Goal: Navigation & Orientation: Go to known website

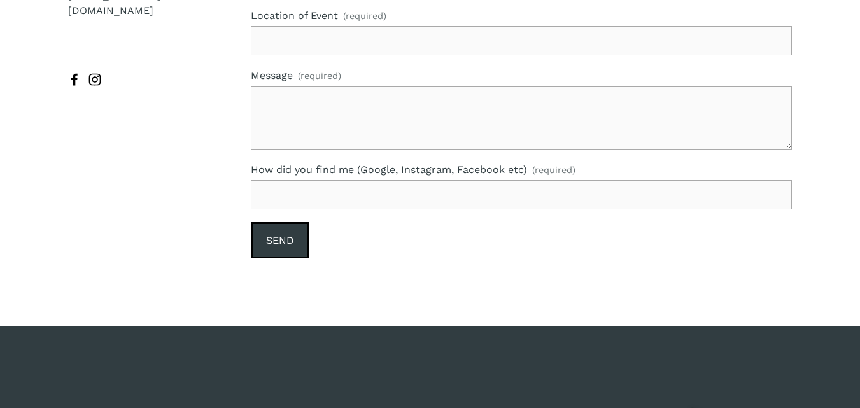
scroll to position [2843, 0]
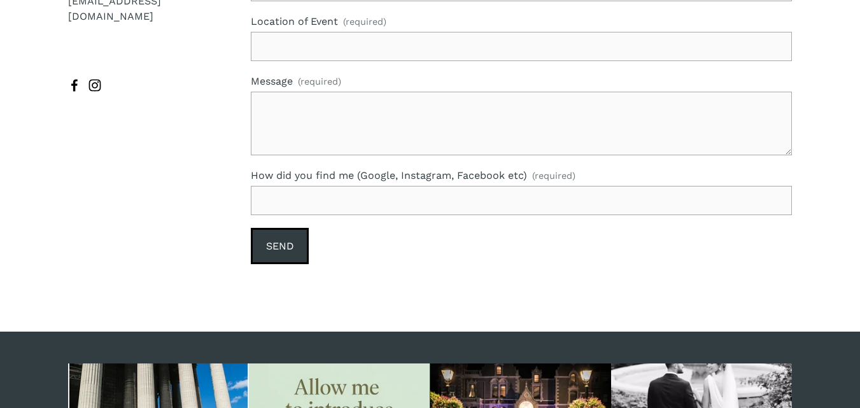
click at [83, 79] on div at bounding box center [95, 86] width 54 height 15
click at [76, 80] on use "Catherine O'Hara [wedding and lifestyle photography]" at bounding box center [74, 86] width 6 height 12
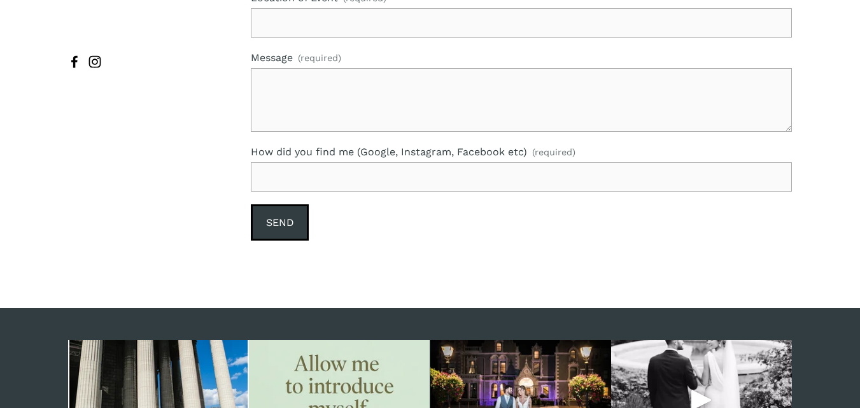
scroll to position [2859, 0]
